Goal: Use online tool/utility: Utilize a website feature to perform a specific function

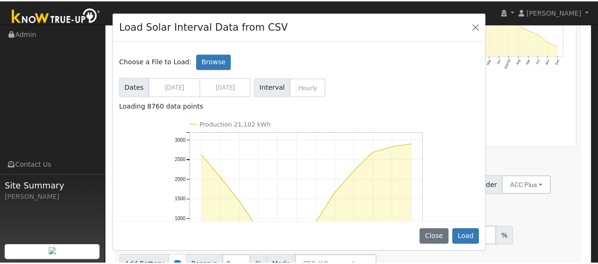
scroll to position [96, 0]
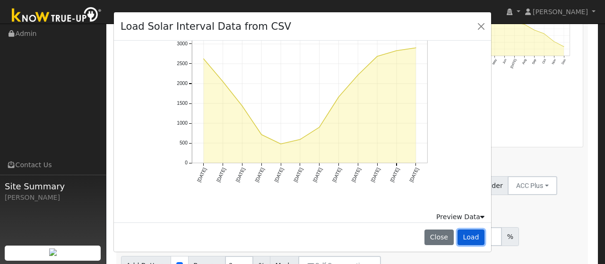
click at [474, 238] on button "Load" at bounding box center [471, 238] width 27 height 16
type input "21102"
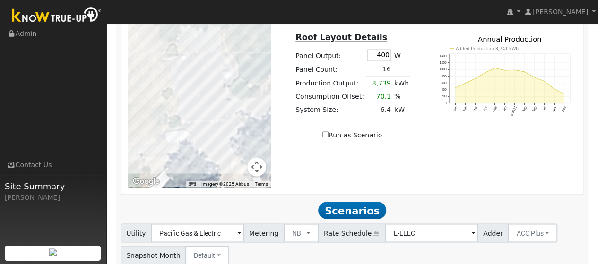
scroll to position [744, 0]
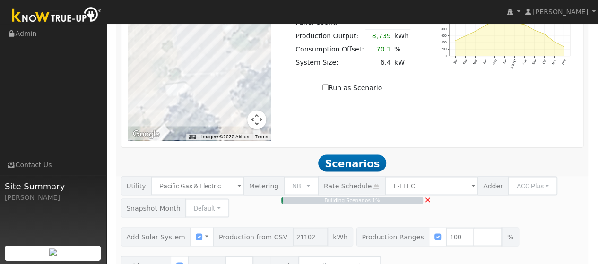
type input "$49,238"
type input "$19,631"
type input "14.1"
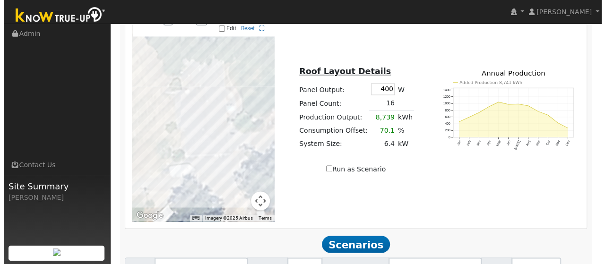
scroll to position [662, 0]
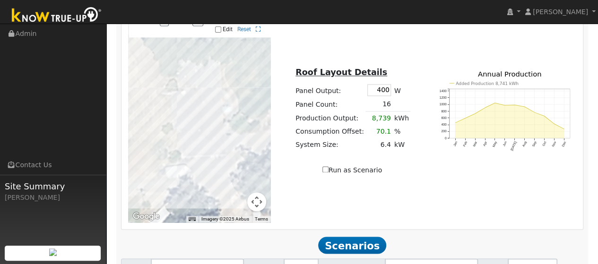
click at [323, 79] on div "To navigate the map with touch gestures double-tap and hold your finger on the …" at bounding box center [352, 116] width 459 height 213
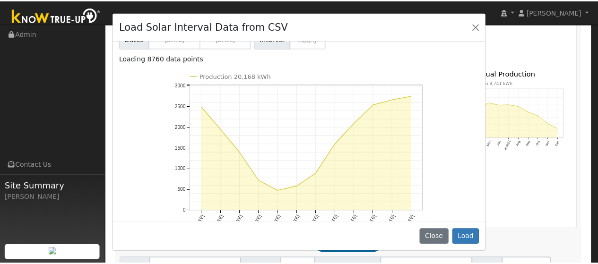
scroll to position [96, 0]
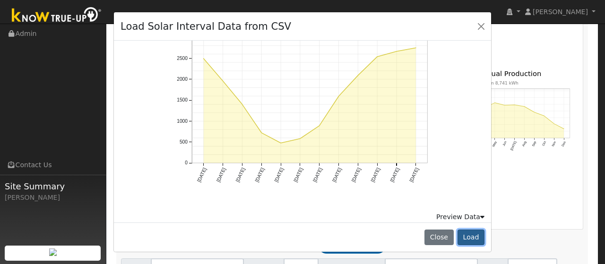
click at [477, 242] on button "Load" at bounding box center [471, 238] width 27 height 16
type input "20168"
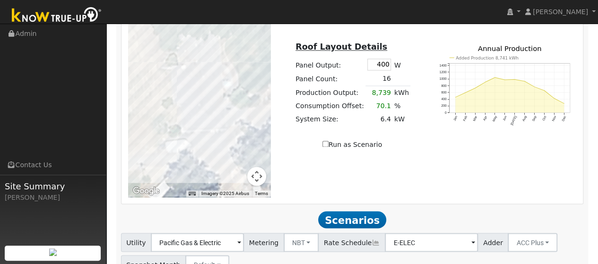
scroll to position [709, 0]
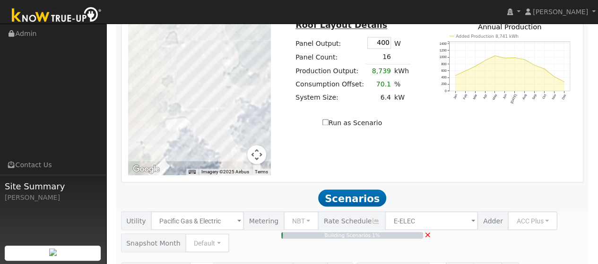
type input "$47,059"
type input "$18,978"
type input "13.4"
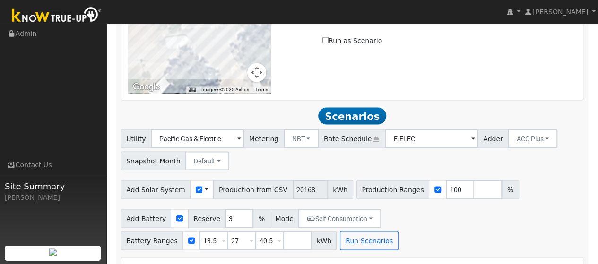
scroll to position [697, 0]
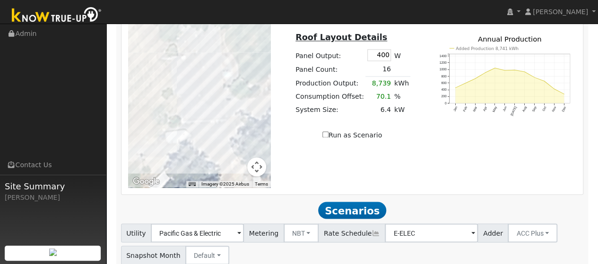
type input "54"
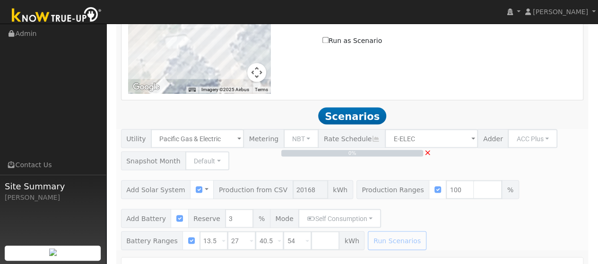
scroll to position [839, 0]
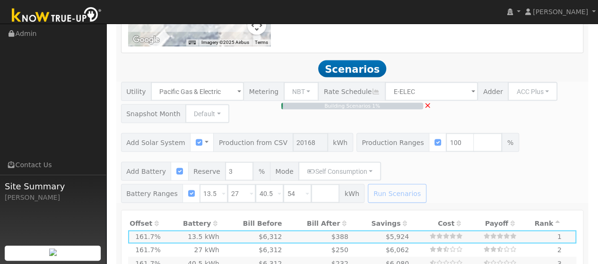
type input "$32,400"
type input "$23,838"
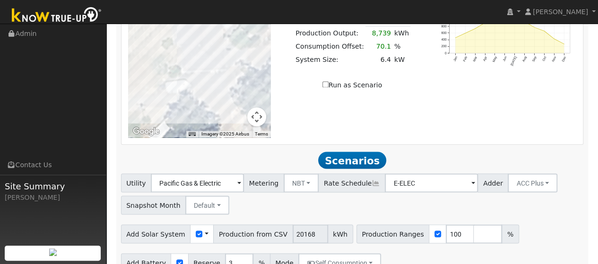
scroll to position [744, 0]
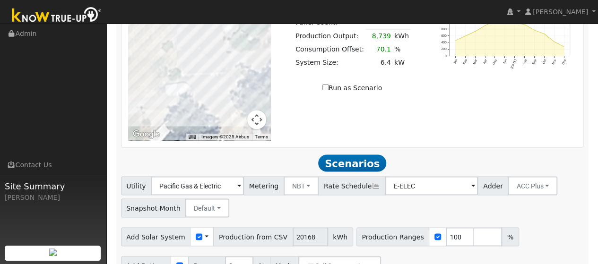
type input "$64,800"
type input "$33,558"
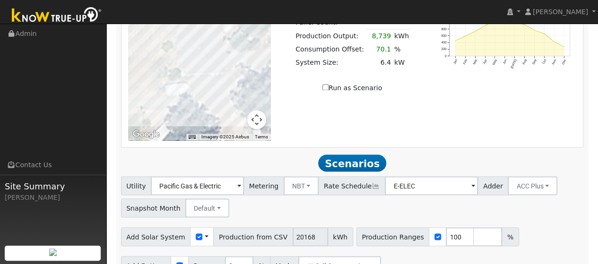
type input "$48,600"
type input "$28,698"
type input "$32,400"
type input "$23,838"
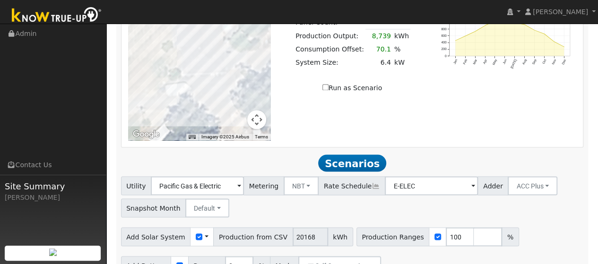
type input "$48,600"
type input "$28,698"
type input "$32,400"
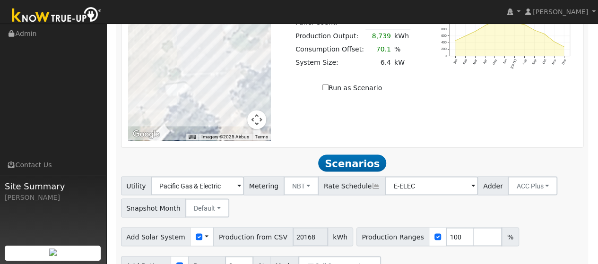
type input "$23,838"
type input "$16,200"
type input "$18,978"
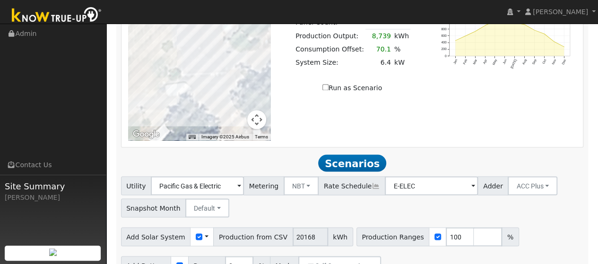
type input "$32,400"
type input "$23,838"
type input "$16,200"
type input "$18,978"
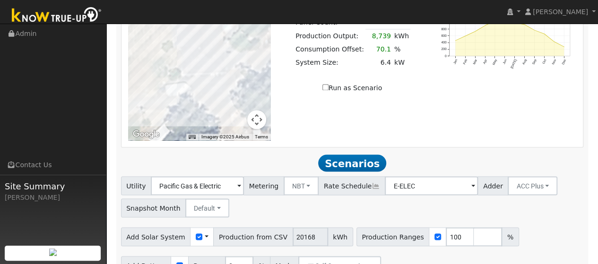
type input "$32,400"
type input "$23,838"
type input "$16,200"
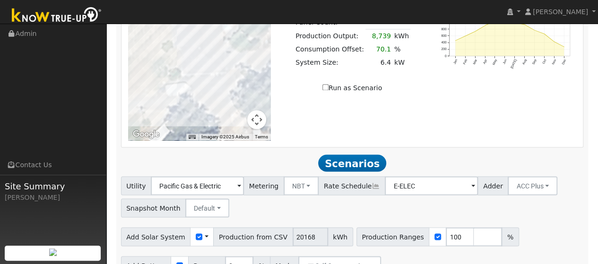
type input "$18,978"
type input "$32,400"
type input "$23,838"
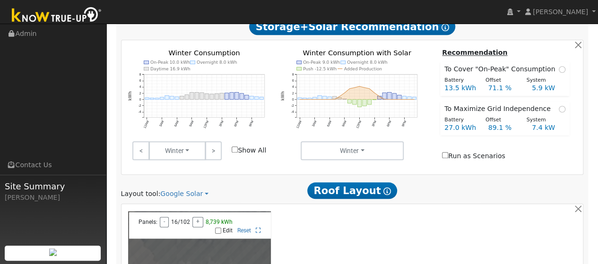
scroll to position [271, 0]
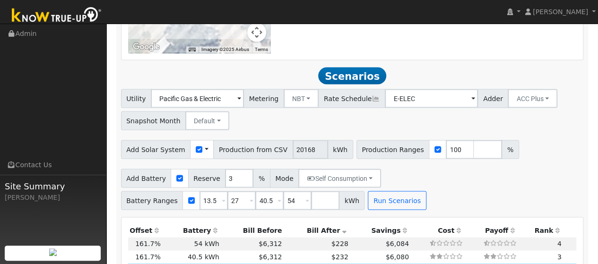
scroll to position [804, 0]
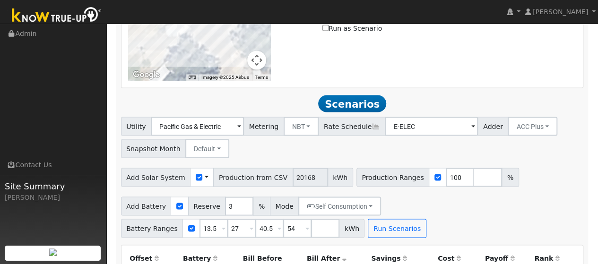
drag, startPoint x: 357, startPoint y: 147, endPoint x: 352, endPoint y: 163, distance: 16.3
type input "$64,800"
type input "$33,558"
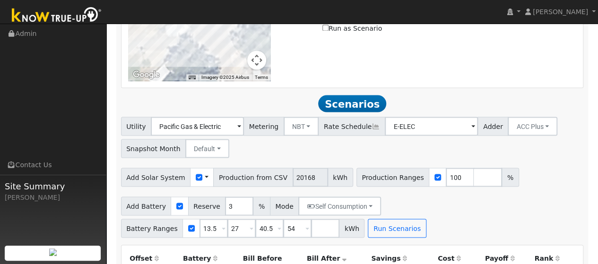
type input "$48,600"
type input "$28,698"
drag, startPoint x: 352, startPoint y: 148, endPoint x: 352, endPoint y: 163, distance: 15.1
type input "$64,800"
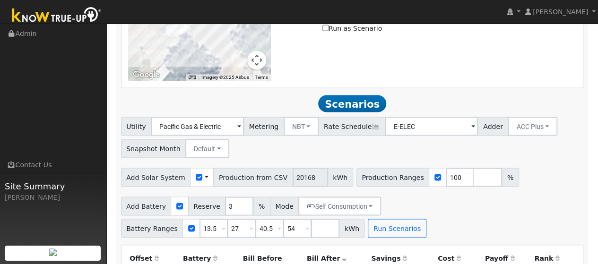
type input "$33,558"
type input "$32,400"
type input "$23,838"
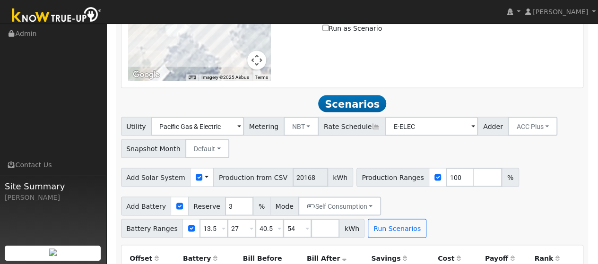
type input "$16,200"
type input "$18,978"
type input "$32,400"
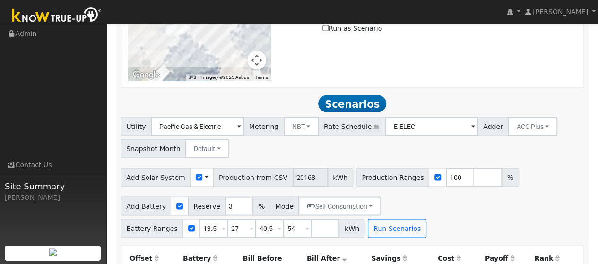
type input "$23,838"
type input "$16,200"
type input "$18,978"
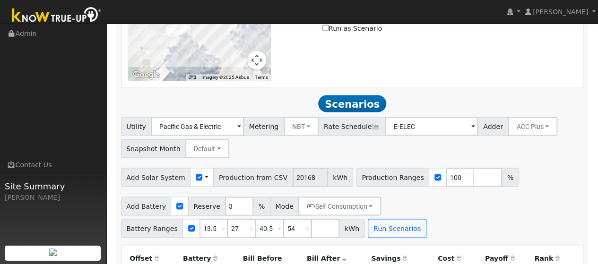
type input "$32,400"
type input "$23,838"
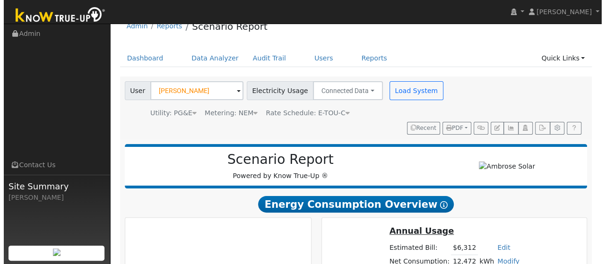
scroll to position [0, 0]
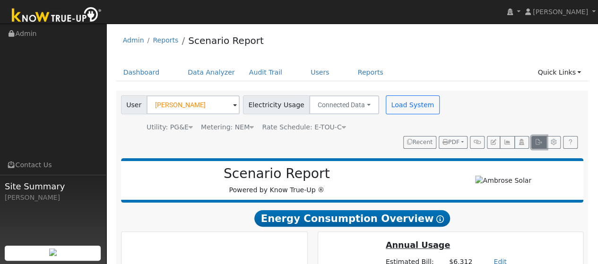
click at [539, 143] on icon "button" at bounding box center [538, 142] width 7 height 6
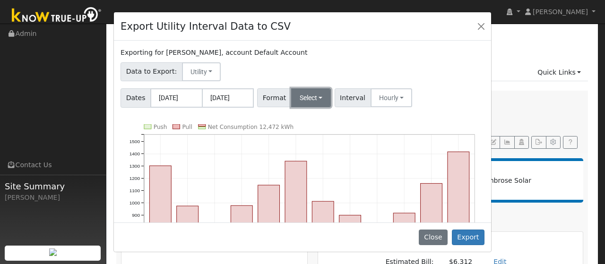
click at [305, 100] on button "Select" at bounding box center [311, 97] width 40 height 19
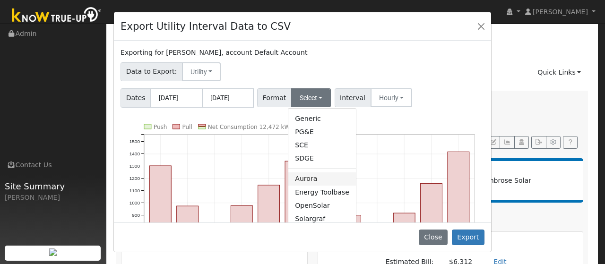
click at [315, 180] on link "Aurora" at bounding box center [322, 179] width 68 height 13
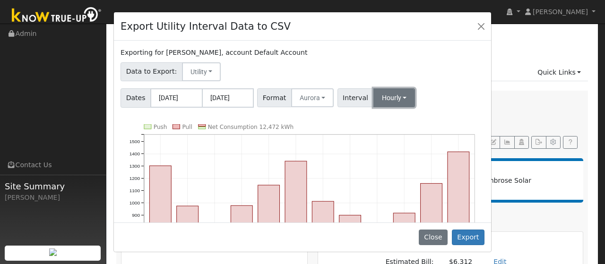
click at [392, 105] on button "Hourly" at bounding box center [395, 97] width 42 height 19
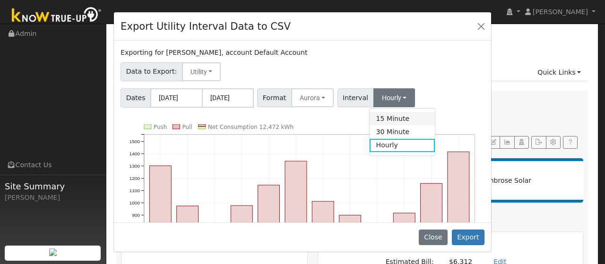
click at [390, 120] on link "15 Minute" at bounding box center [403, 118] width 66 height 13
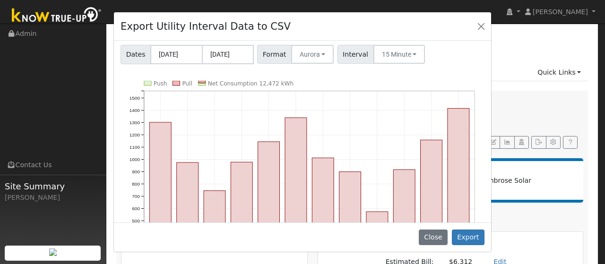
scroll to position [95, 0]
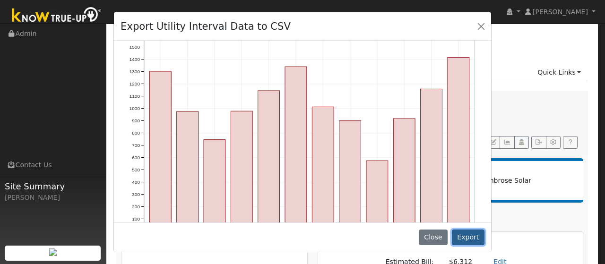
click at [470, 237] on button "Export" at bounding box center [468, 238] width 33 height 16
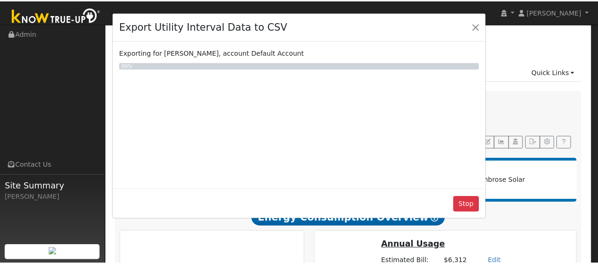
scroll to position [0, 0]
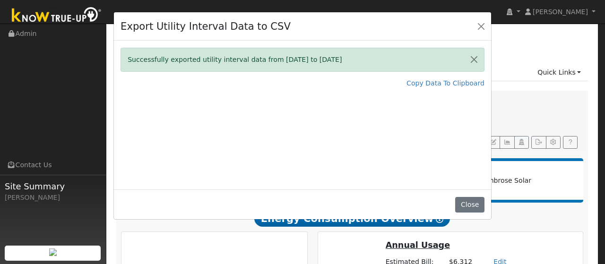
click at [305, 25] on div "Export Utility Interval Data to CSV" at bounding box center [302, 26] width 377 height 29
click at [444, 84] on link "Copy Data To Clipboard" at bounding box center [446, 83] width 78 height 10
drag, startPoint x: 478, startPoint y: 24, endPoint x: 435, endPoint y: 52, distance: 51.1
click at [478, 24] on button "Close" at bounding box center [481, 25] width 13 height 13
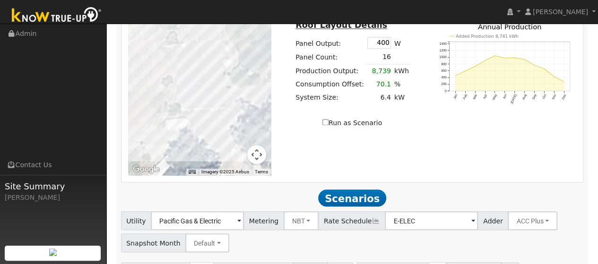
scroll to position [804, 0]
